Goal: Find specific page/section: Find specific page/section

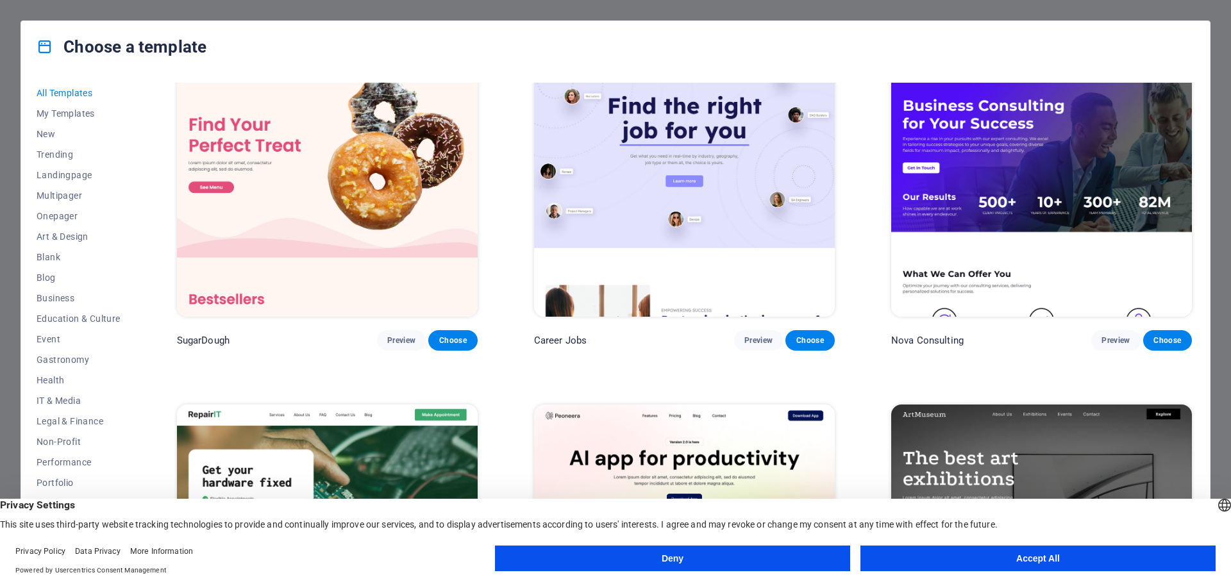
scroll to position [64, 0]
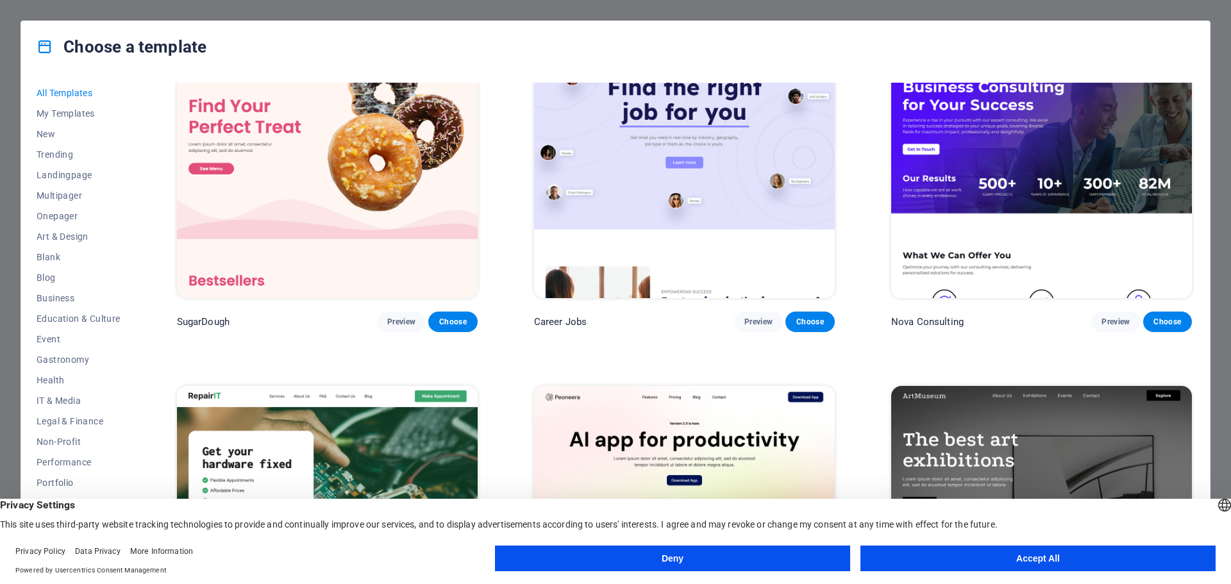
click at [1017, 564] on button "Accept All" at bounding box center [1038, 559] width 355 height 26
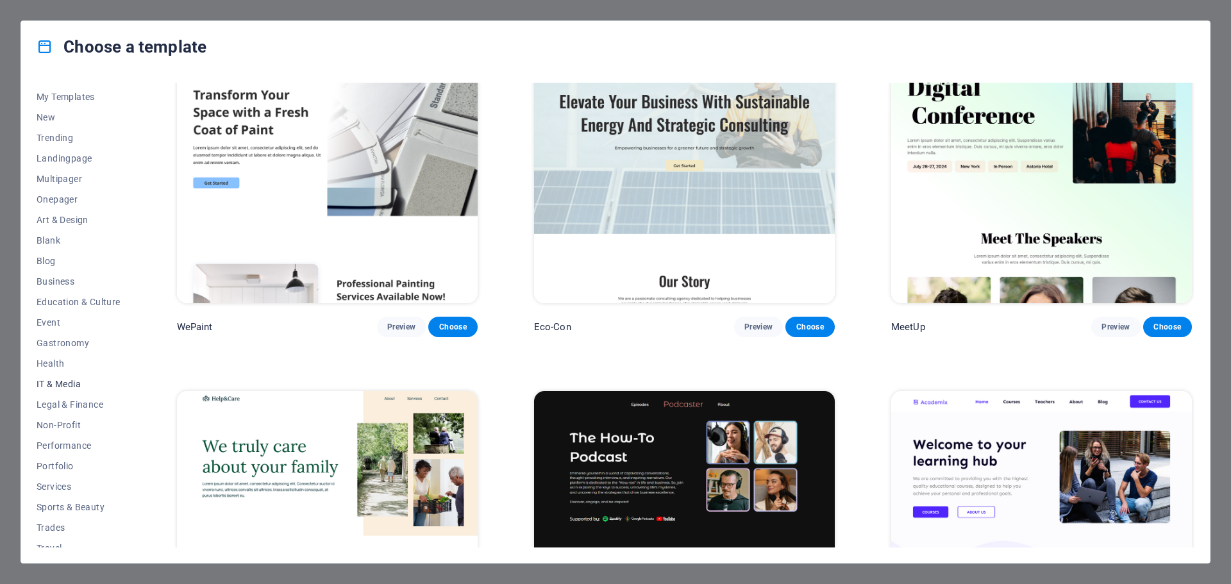
scroll to position [0, 0]
click at [60, 298] on span "Business" at bounding box center [79, 298] width 84 height 10
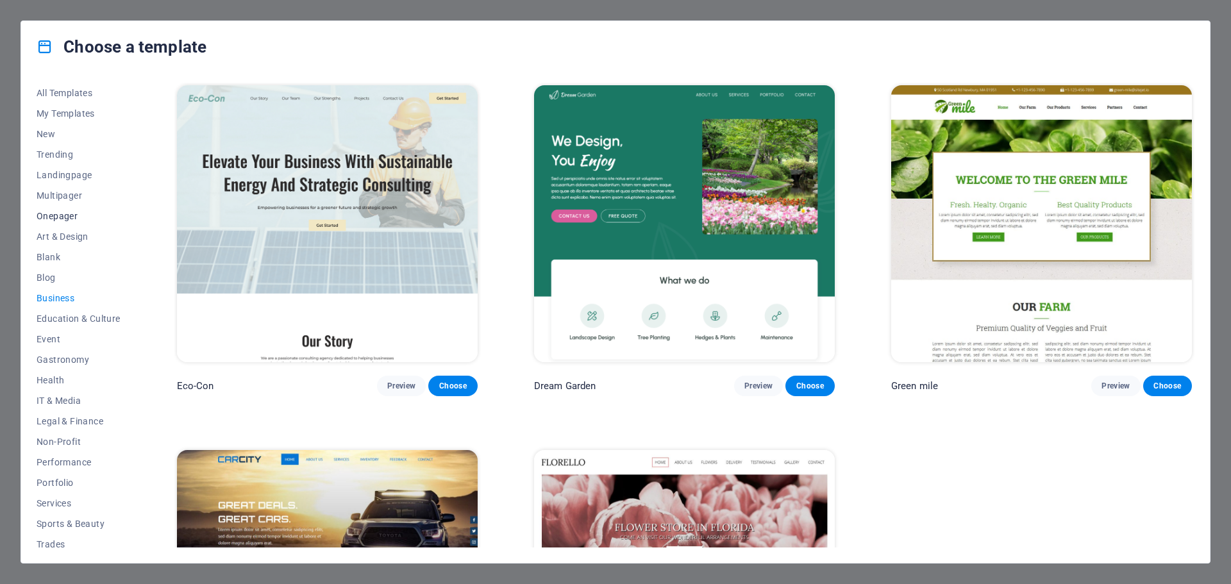
click at [62, 214] on span "Onepager" at bounding box center [79, 216] width 84 height 10
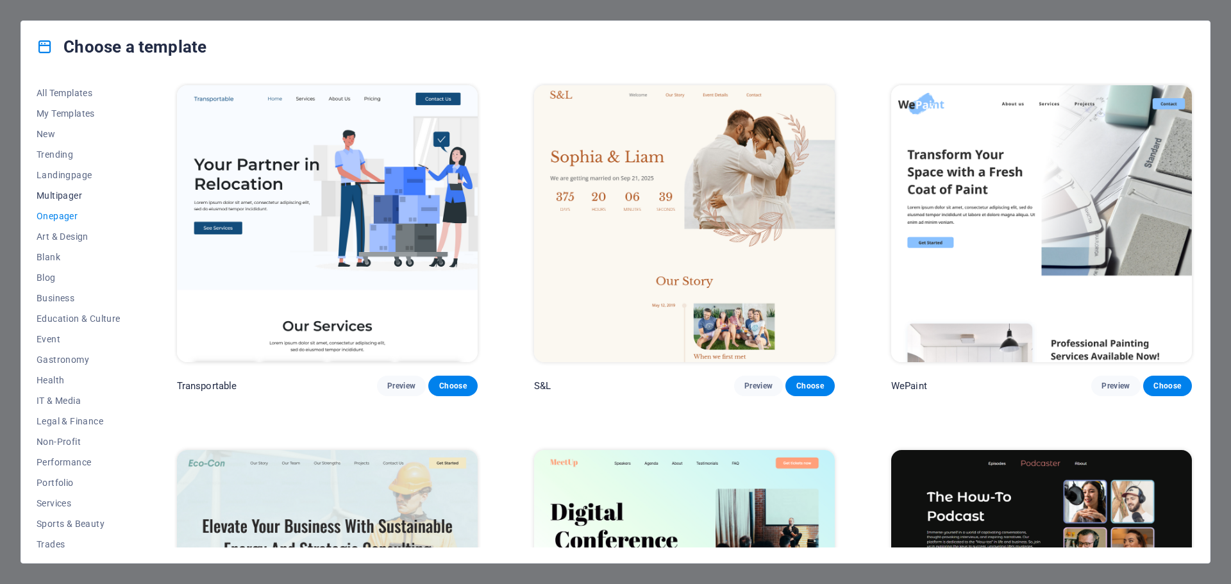
click at [75, 199] on span "Multipager" at bounding box center [79, 195] width 84 height 10
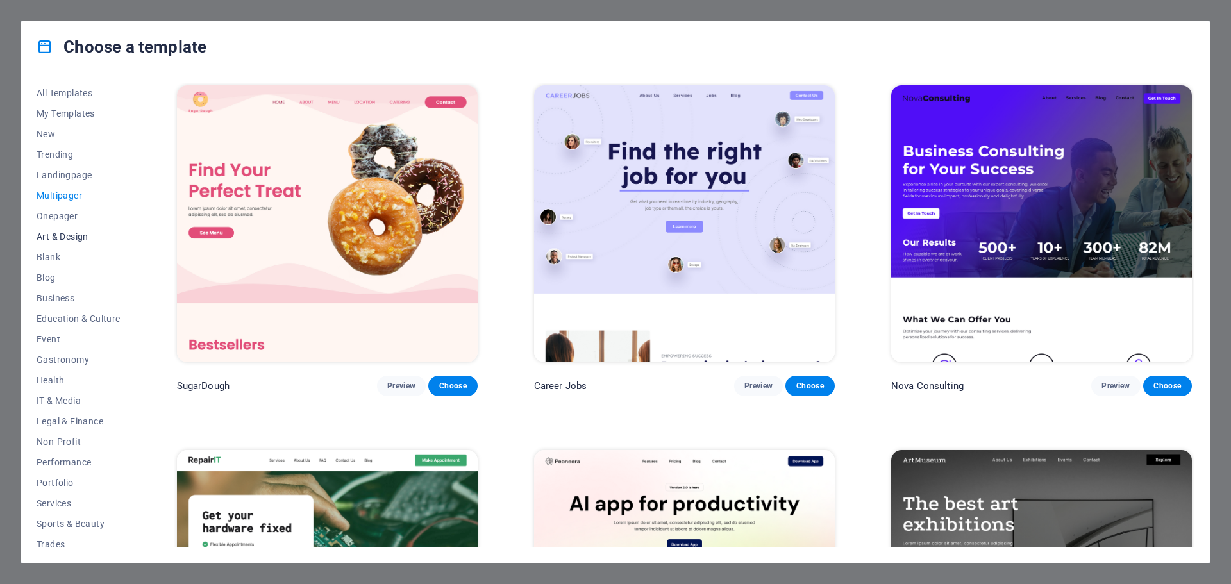
click at [71, 234] on span "Art & Design" at bounding box center [79, 237] width 84 height 10
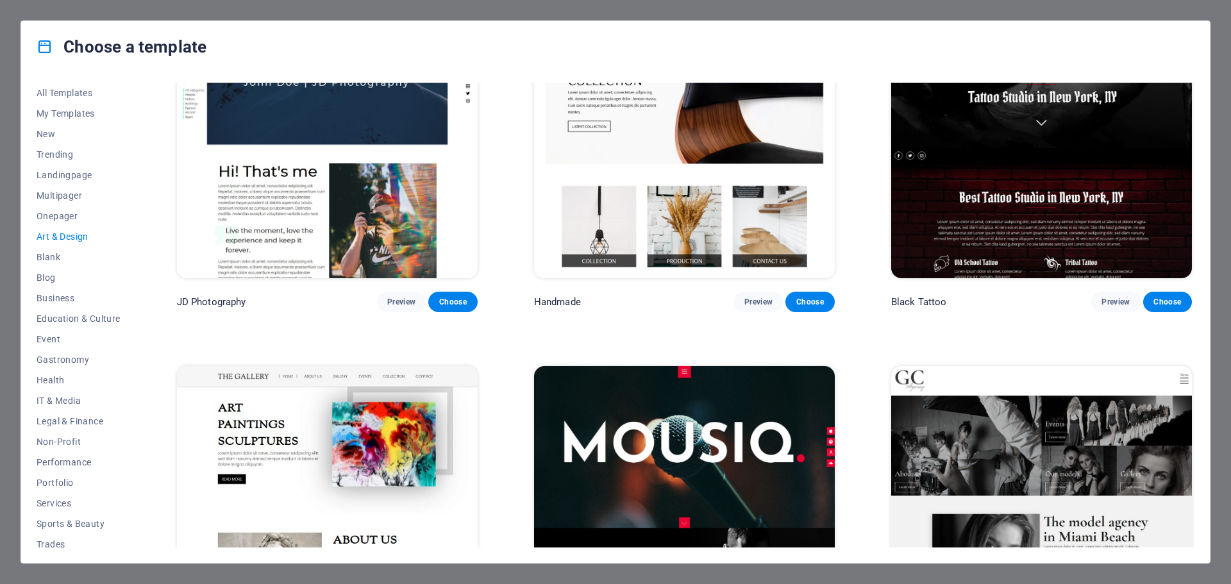
scroll to position [705, 0]
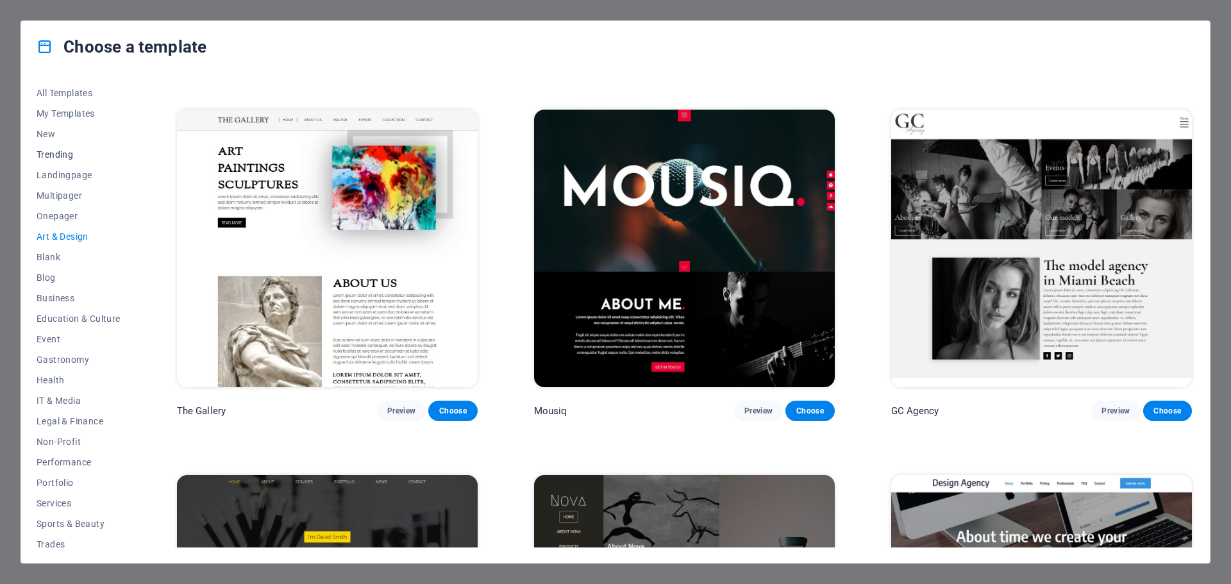
click at [69, 149] on span "Trending" at bounding box center [79, 154] width 84 height 10
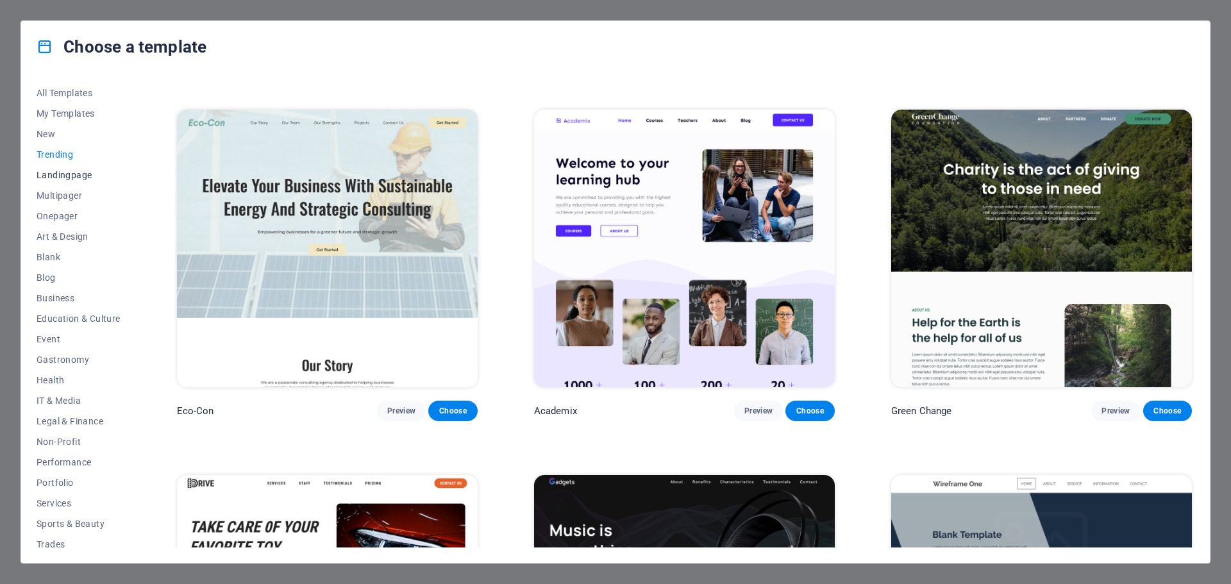
click at [70, 174] on span "Landingpage" at bounding box center [79, 175] width 84 height 10
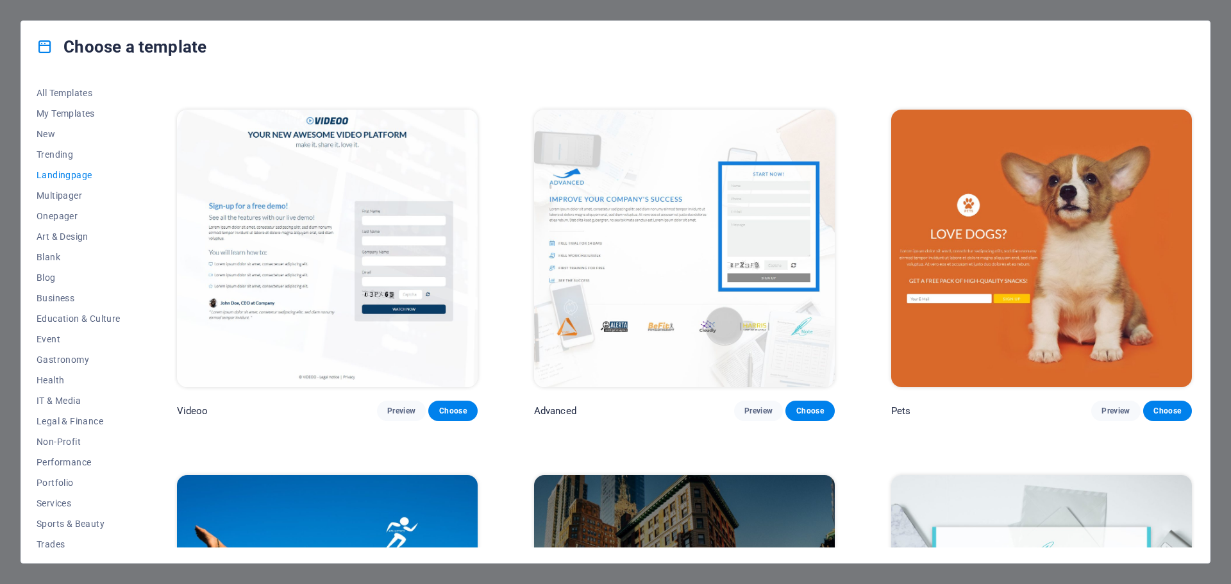
scroll to position [1026, 0]
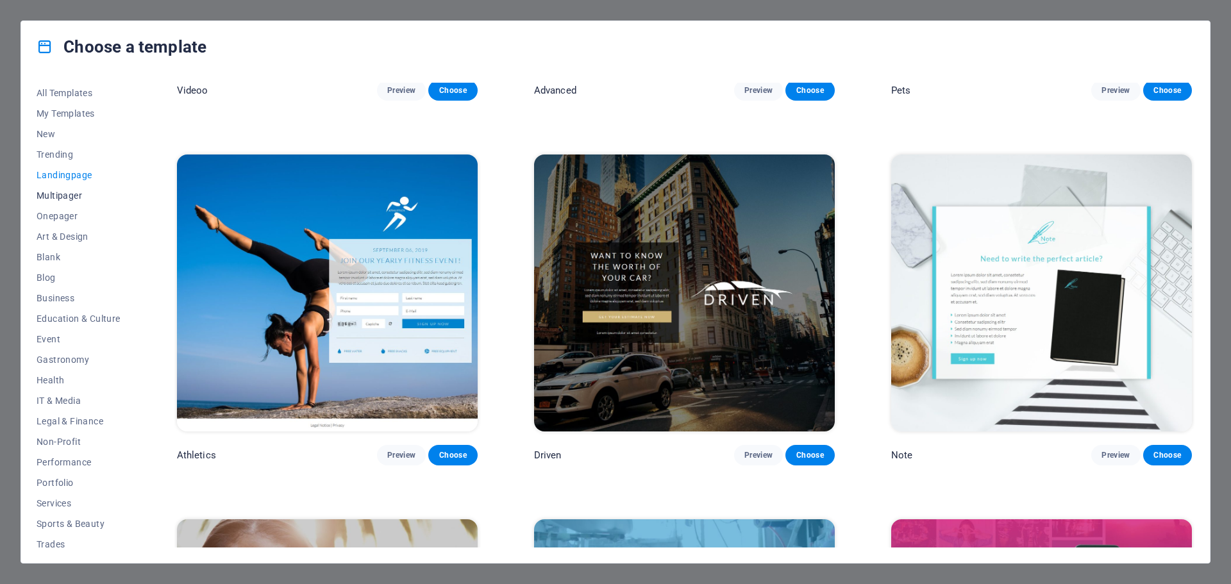
click at [71, 195] on span "Multipager" at bounding box center [79, 195] width 84 height 10
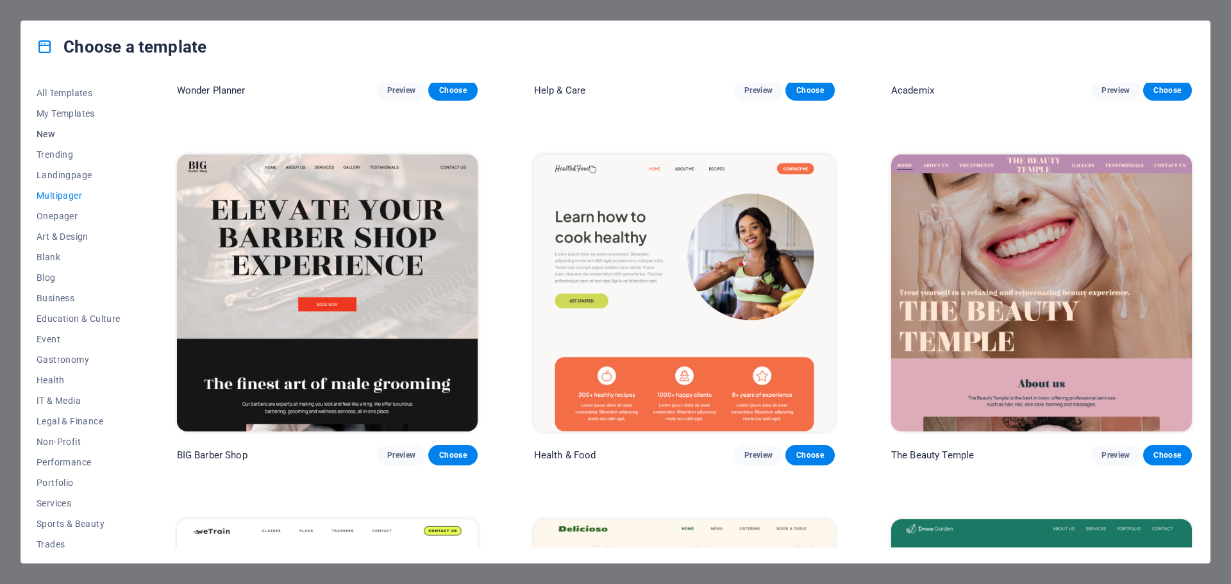
click at [60, 140] on button "New" at bounding box center [79, 134] width 84 height 21
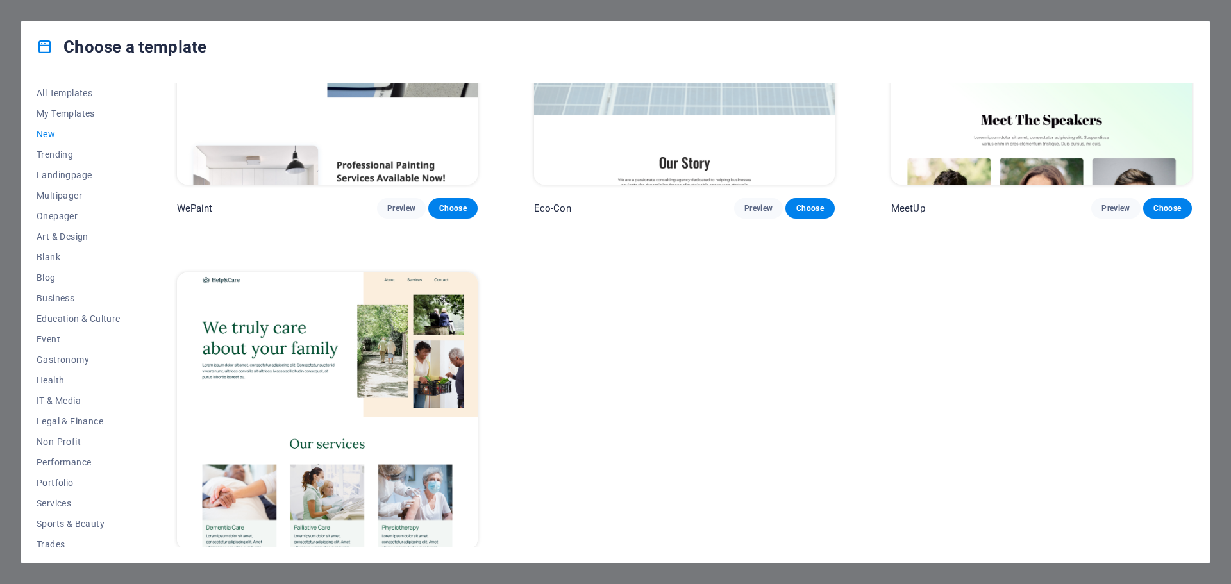
scroll to position [1302, 0]
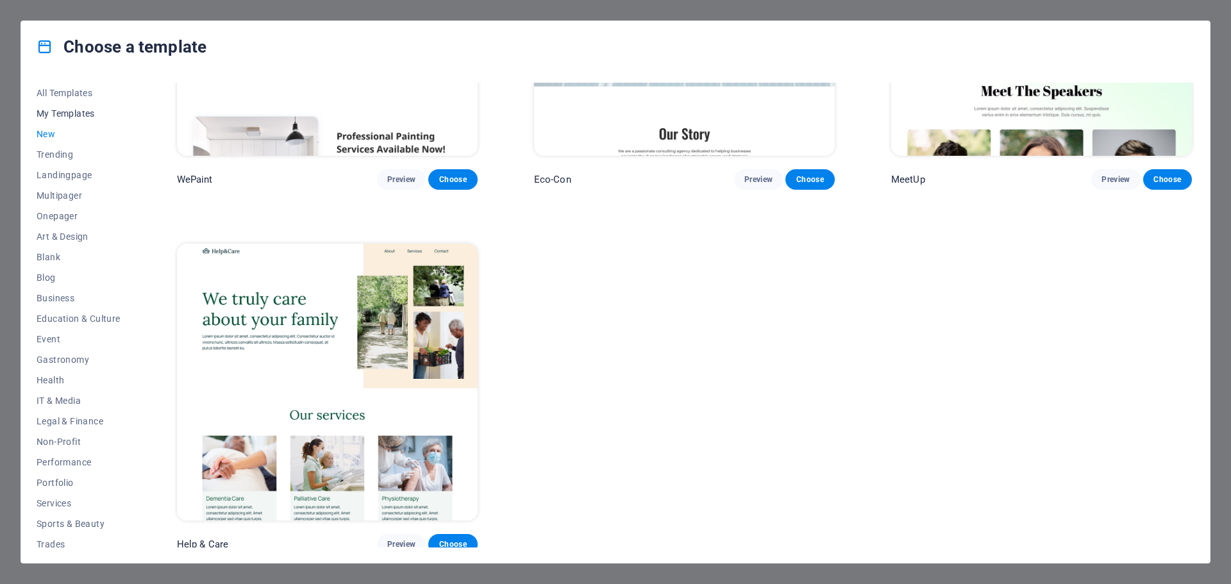
click at [75, 113] on span "My Templates" at bounding box center [79, 113] width 84 height 10
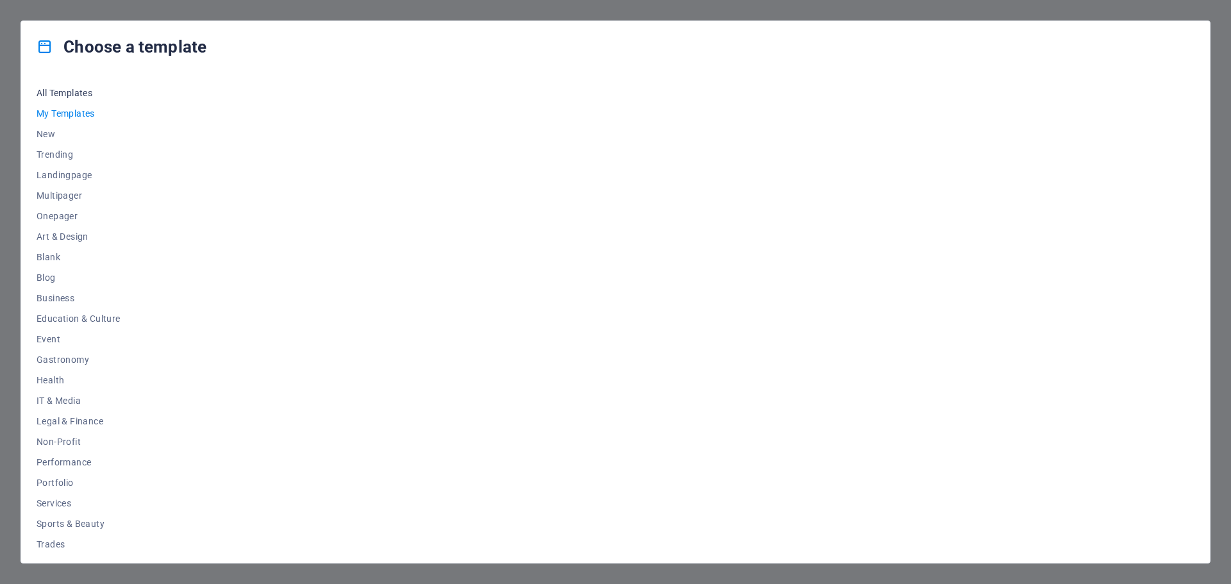
scroll to position [0, 0]
click at [80, 90] on span "All Templates" at bounding box center [79, 93] width 84 height 10
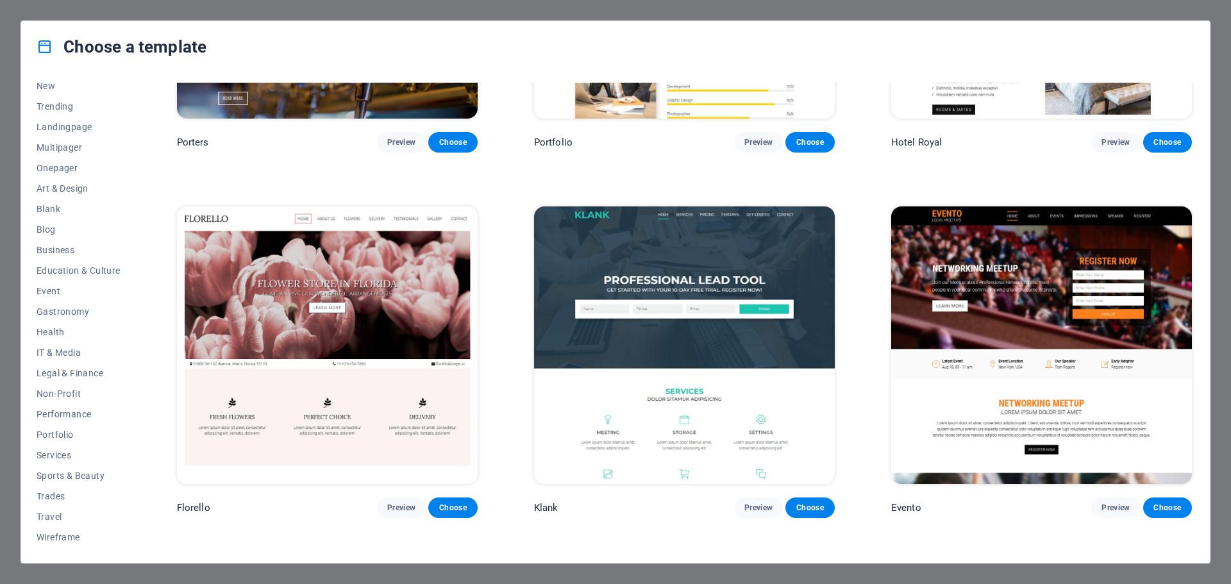
scroll to position [13725, 0]
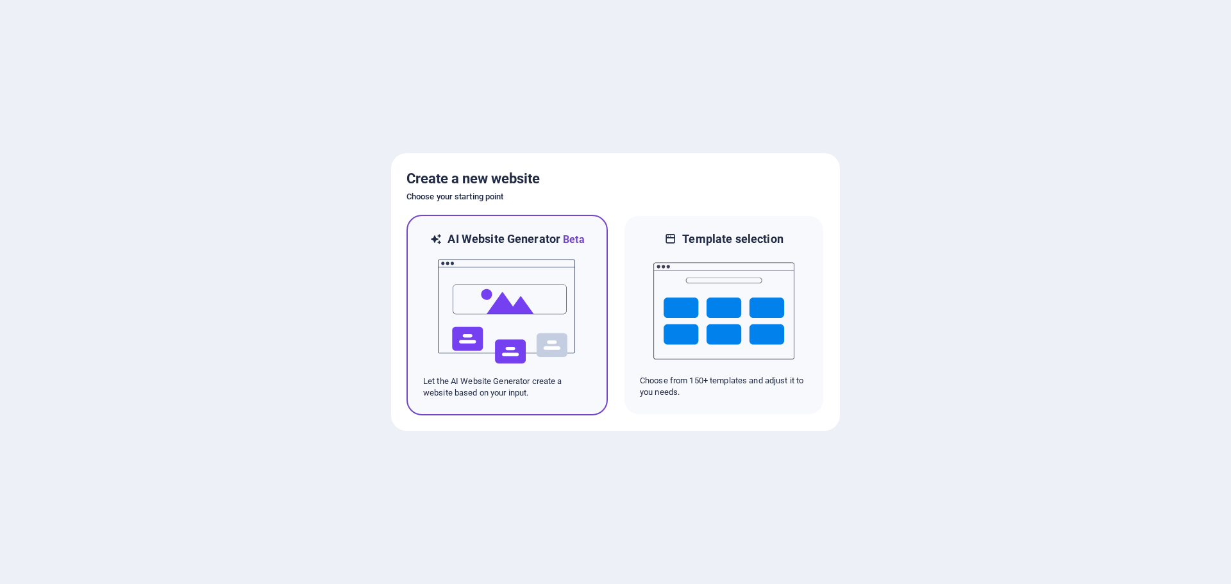
click at [570, 305] on img at bounding box center [507, 312] width 141 height 128
